Goal: Transaction & Acquisition: Purchase product/service

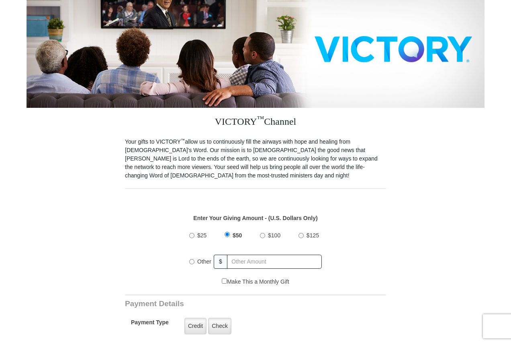
scroll to position [121, 0]
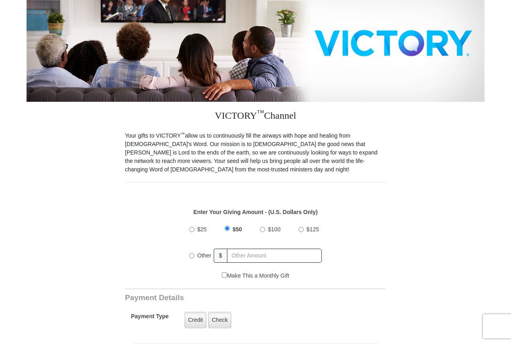
click at [192, 227] on input "$25" at bounding box center [191, 229] width 5 height 5
radio input "true"
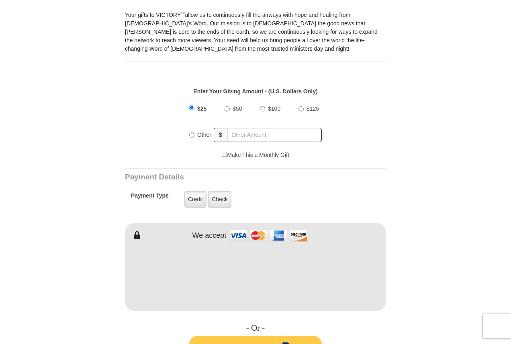
scroll to position [201, 0]
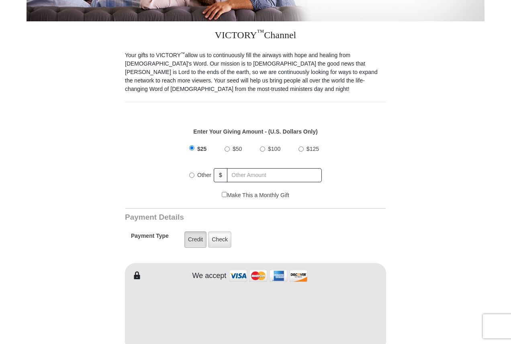
click at [200, 234] on label "Credit" at bounding box center [196, 239] width 22 height 16
click at [0, 0] on input "Credit" at bounding box center [0, 0] width 0 height 0
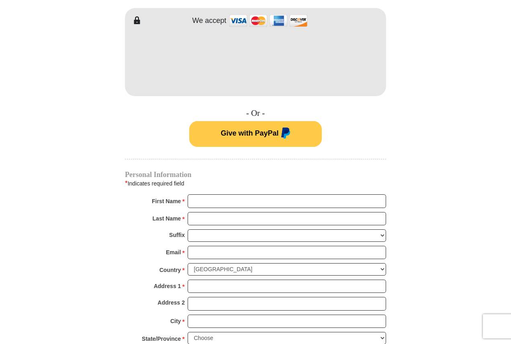
scroll to position [442, 0]
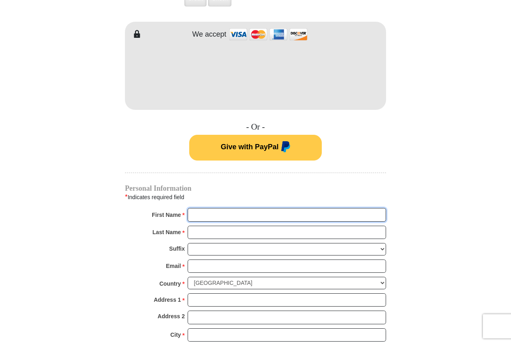
drag, startPoint x: 195, startPoint y: 205, endPoint x: 191, endPoint y: 202, distance: 4.5
click at [191, 208] on input "First Name *" at bounding box center [287, 215] width 199 height 14
type input "[PERSON_NAME]"
click at [223, 226] on input "Last Name *" at bounding box center [287, 233] width 199 height 14
type input "Snoe"
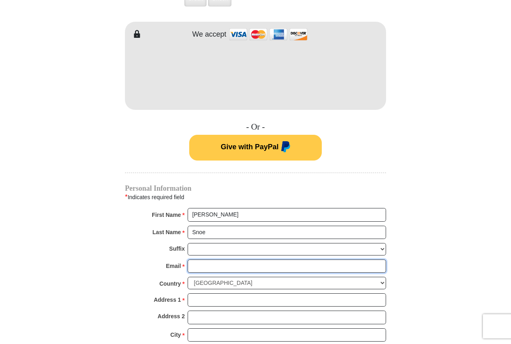
click at [205, 259] on input "Email *" at bounding box center [287, 266] width 199 height 14
type input "[EMAIL_ADDRESS][DOMAIN_NAME]"
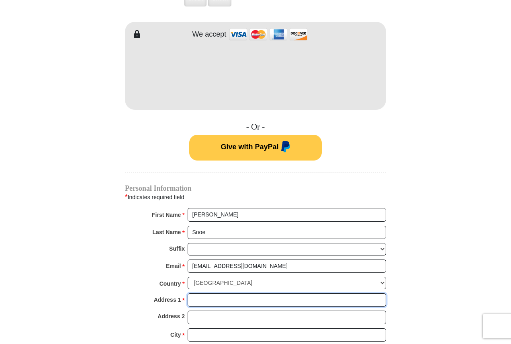
type input "[STREET_ADDRESS]"
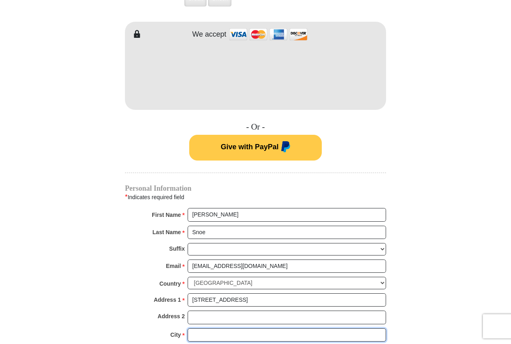
type input "Morristown"
select select "TN"
type input "37813"
type input "4232317520"
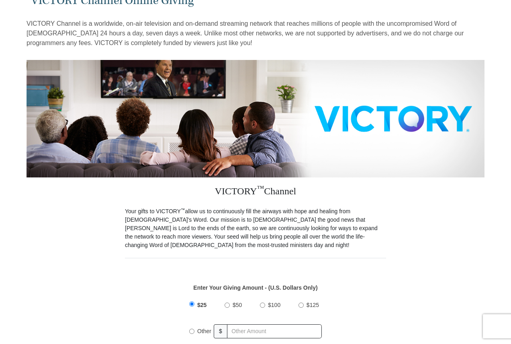
scroll to position [0, 0]
